Goal: Navigation & Orientation: Find specific page/section

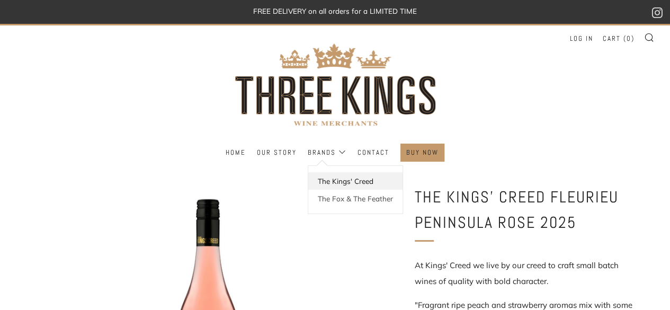
click at [337, 181] on link "The Kings' Creed" at bounding box center [355, 180] width 94 height 17
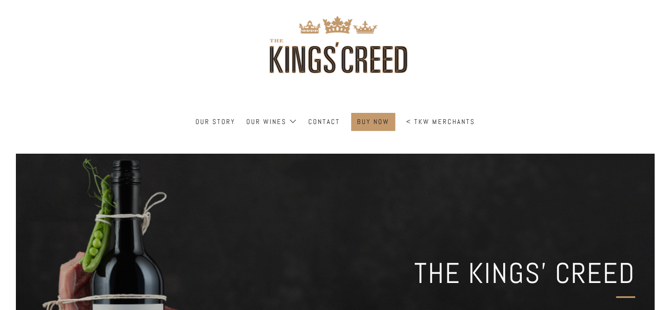
scroll to position [106, 0]
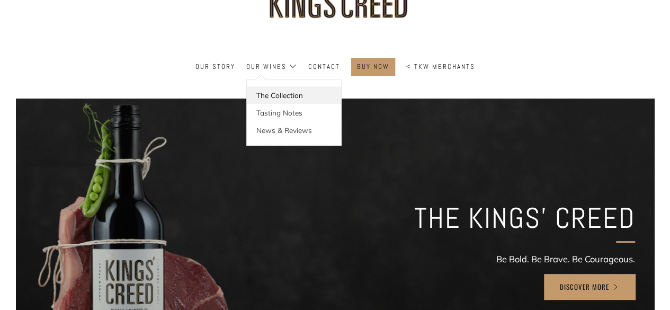
click at [272, 97] on link "The Collection" at bounding box center [294, 94] width 94 height 17
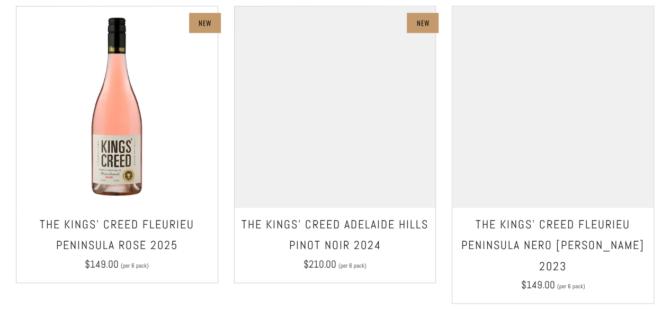
scroll to position [636, 0]
